Goal: Find specific page/section: Find specific page/section

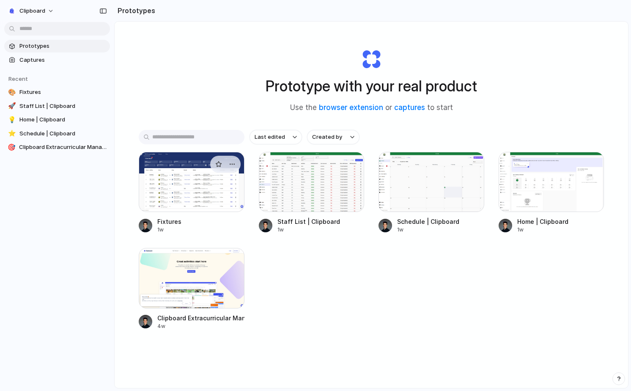
click at [193, 197] on div at bounding box center [192, 182] width 106 height 60
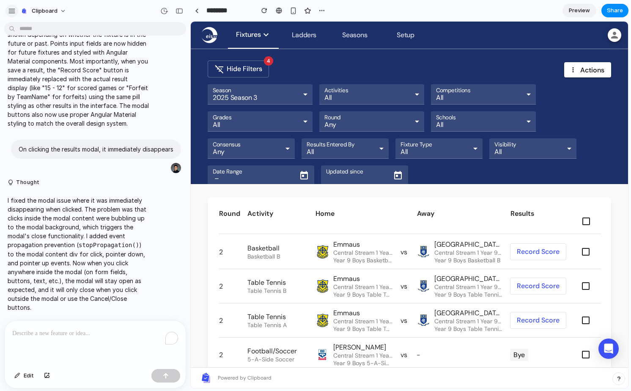
click at [14, 10] on div "button" at bounding box center [12, 11] width 8 height 8
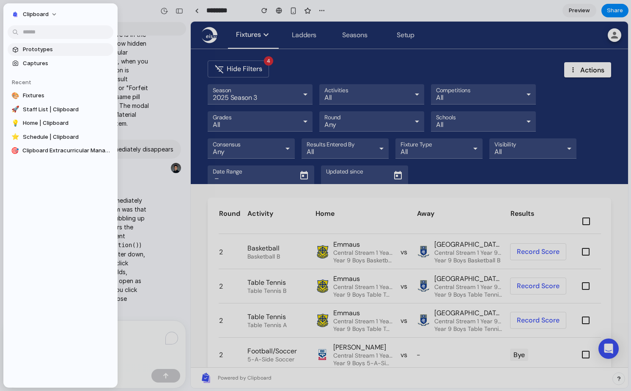
click at [44, 53] on span "Prototypes" at bounding box center [66, 49] width 87 height 8
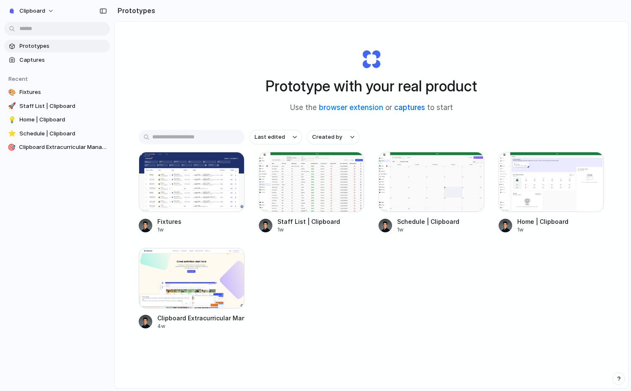
click at [416, 106] on link "captures" at bounding box center [409, 107] width 31 height 8
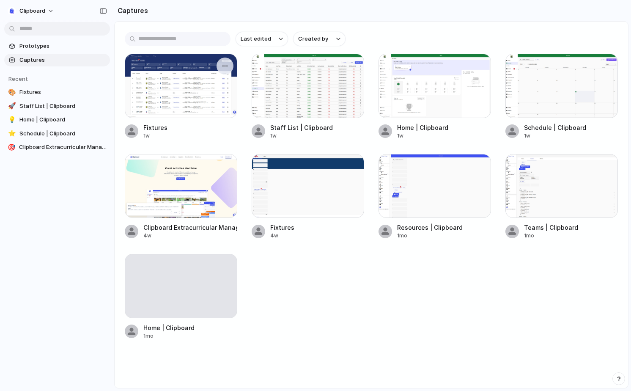
click at [186, 89] on div at bounding box center [181, 86] width 112 height 64
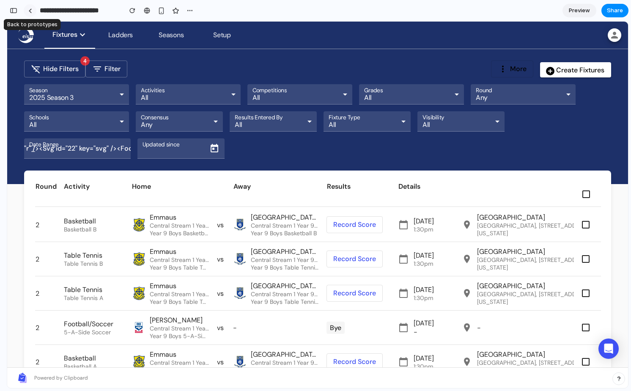
click at [31, 12] on div at bounding box center [30, 10] width 4 height 5
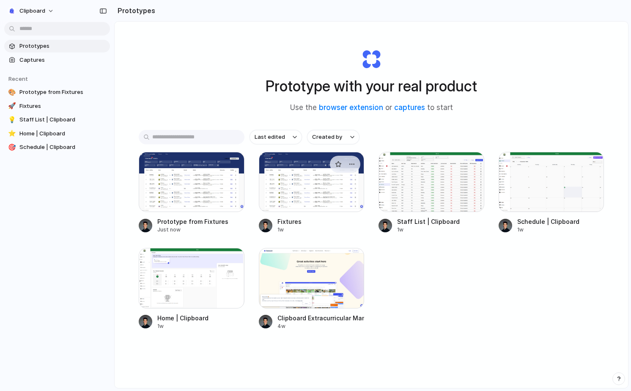
click at [334, 204] on div at bounding box center [312, 182] width 106 height 60
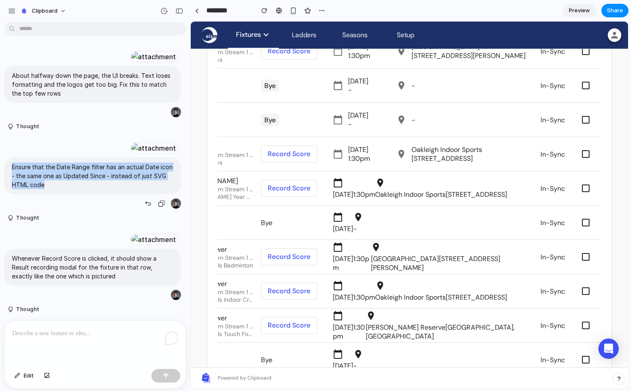
drag, startPoint x: 58, startPoint y: 226, endPoint x: 11, endPoint y: 205, distance: 51.9
click at [11, 194] on div "Ensure that the Date Range filter has an actual Date icon - the same one as Upd…" at bounding box center [92, 175] width 177 height 37
copy p "Ensure that the Date Range filter has an actual Date icon - the same one as Upd…"
click at [199, 13] on link at bounding box center [196, 10] width 13 height 13
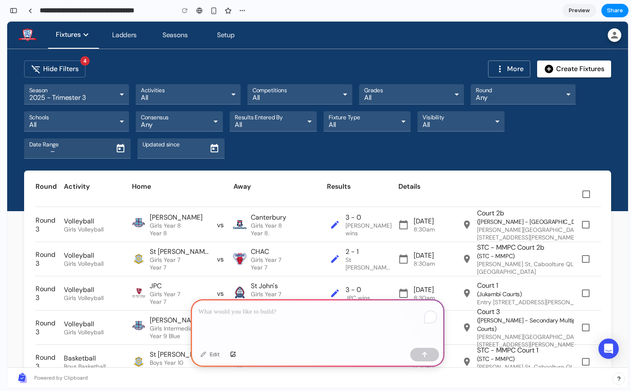
click at [123, 148] on span "Open calendar" at bounding box center [120, 148] width 20 height 20
click at [124, 151] on span "Open calendar" at bounding box center [120, 148] width 20 height 20
click at [85, 229] on span "Girls Volleyball" at bounding box center [84, 229] width 40 height 8
